Goal: Navigation & Orientation: Find specific page/section

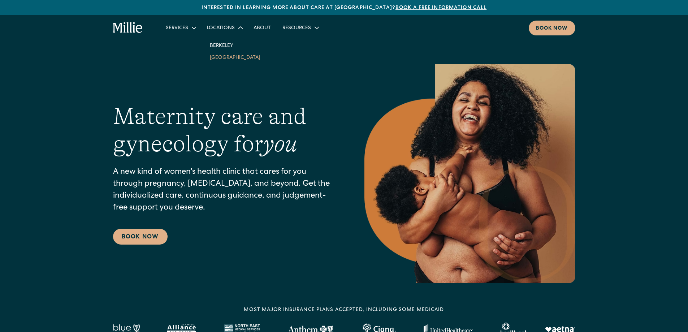
click at [230, 56] on link "[GEOGRAPHIC_DATA]" at bounding box center [235, 57] width 62 height 12
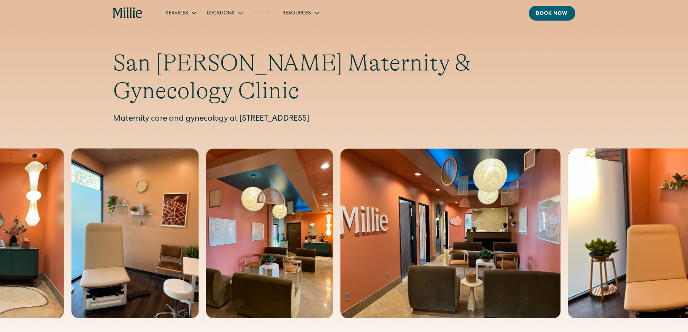
click at [262, 12] on link "About" at bounding box center [262, 13] width 29 height 12
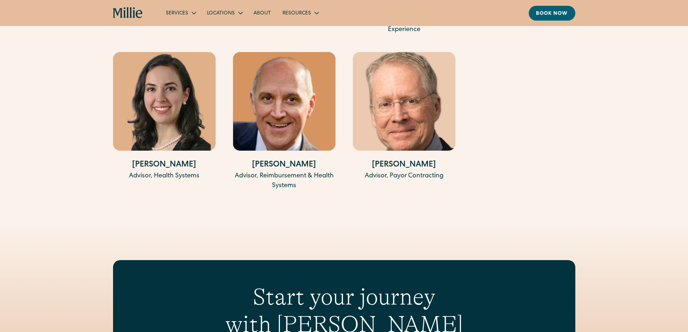
scroll to position [1445, 0]
